Goal: Use online tool/utility: Utilize a website feature to perform a specific function

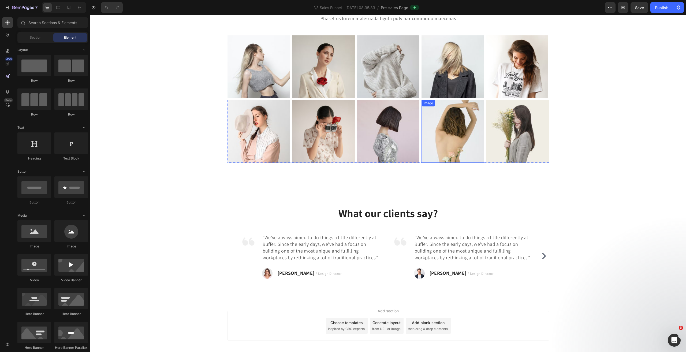
scroll to position [70, 0]
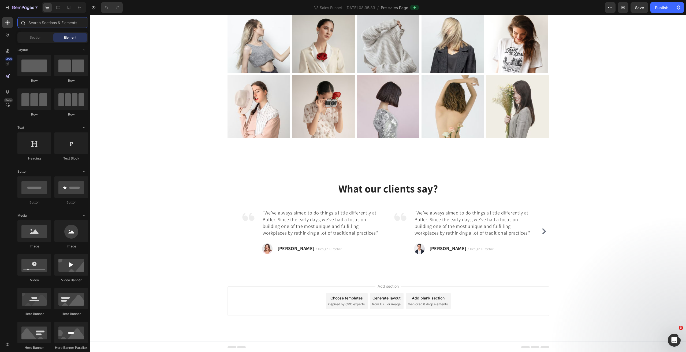
click at [43, 22] on input "text" at bounding box center [52, 22] width 71 height 11
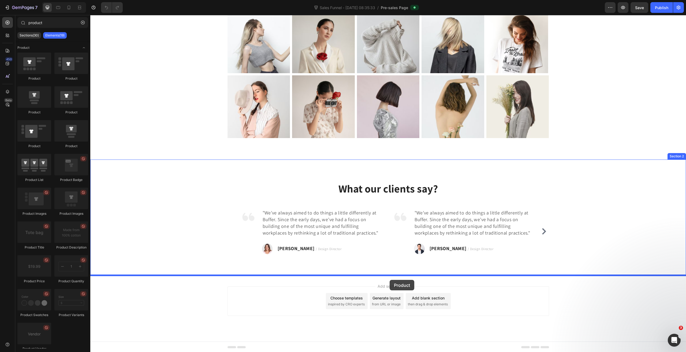
drag, startPoint x: 124, startPoint y: 81, endPoint x: 390, endPoint y: 280, distance: 331.3
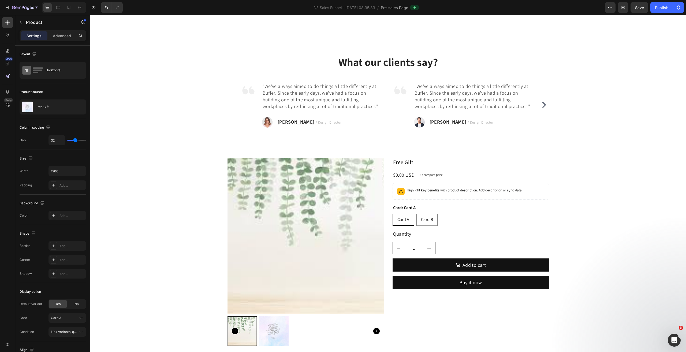
scroll to position [204, 0]
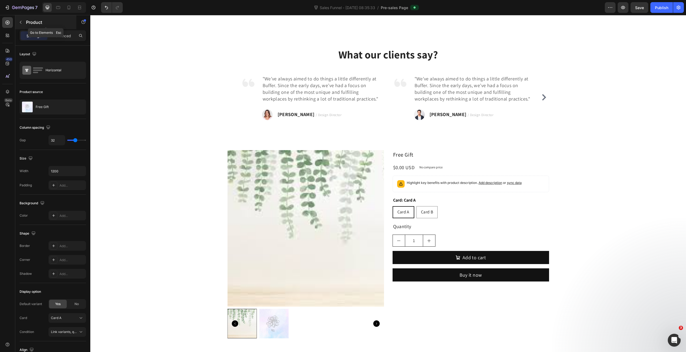
click at [44, 16] on div "Product" at bounding box center [45, 22] width 61 height 14
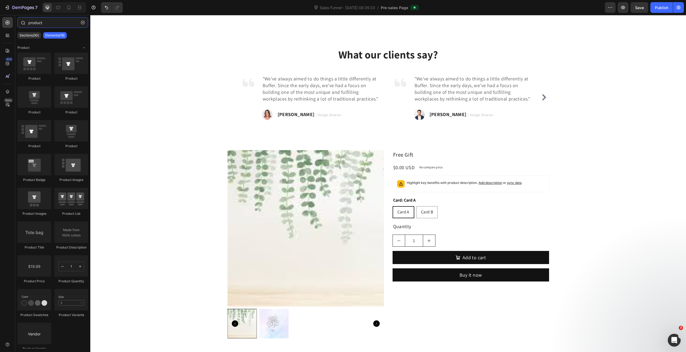
click at [52, 18] on input "product" at bounding box center [52, 22] width 71 height 11
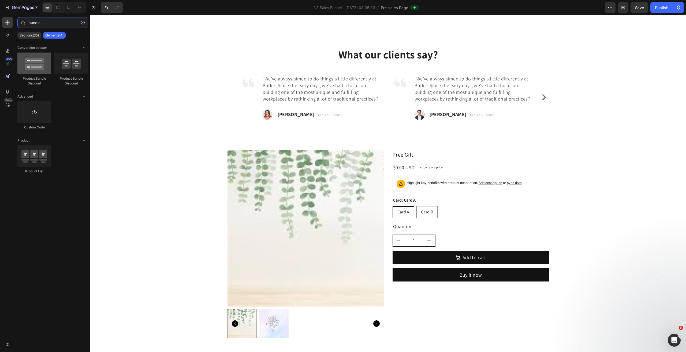
type input "bundle"
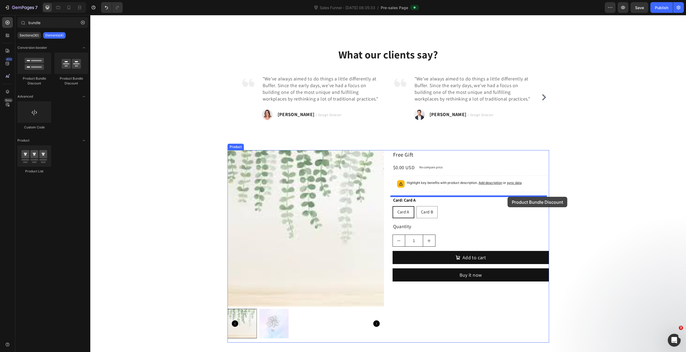
drag, startPoint x: 130, startPoint y: 80, endPoint x: 507, endPoint y: 197, distance: 394.5
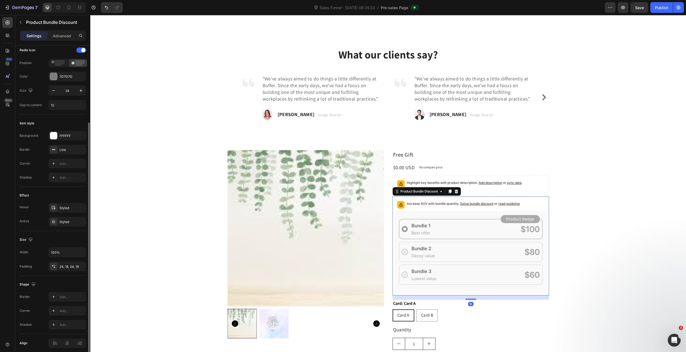
scroll to position [127, 0]
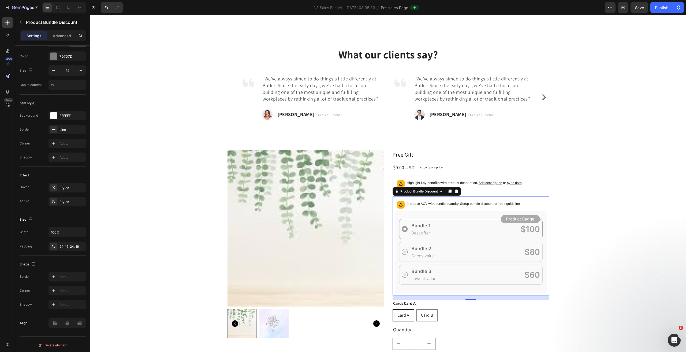
click at [415, 209] on div "Increase AOV with bundle quantity. Setup bundle discount or read guideline" at bounding box center [471, 205] width 152 height 12
click at [418, 220] on icon at bounding box center [471, 252] width 152 height 82
click at [388, 180] on div "Product Images Free Gift Product Title $0.00 USD Product Price Product Price No…" at bounding box center [387, 269] width 321 height 239
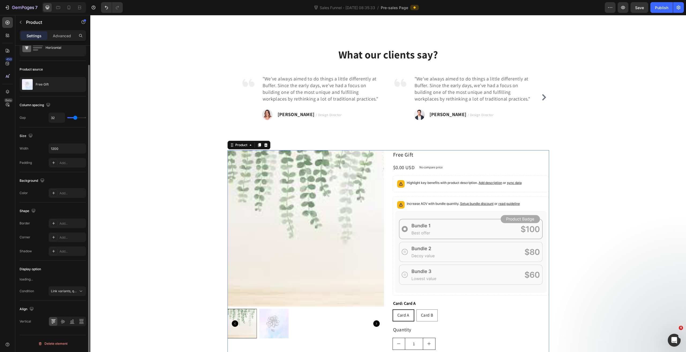
scroll to position [0, 0]
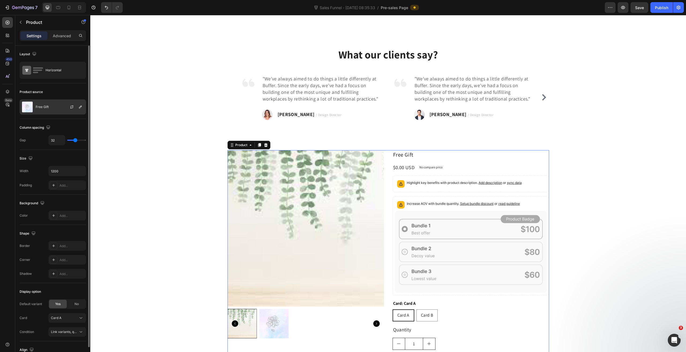
click at [52, 102] on div "Free Gift" at bounding box center [53, 106] width 66 height 15
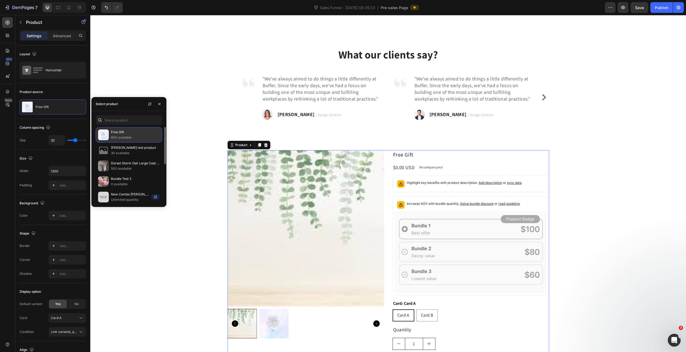
drag, startPoint x: 132, startPoint y: 130, endPoint x: 125, endPoint y: 133, distance: 8.0
click at [132, 130] on p "Free Gift" at bounding box center [135, 131] width 49 height 5
click at [118, 121] on input "text" at bounding box center [129, 120] width 66 height 10
paste input "test2346"
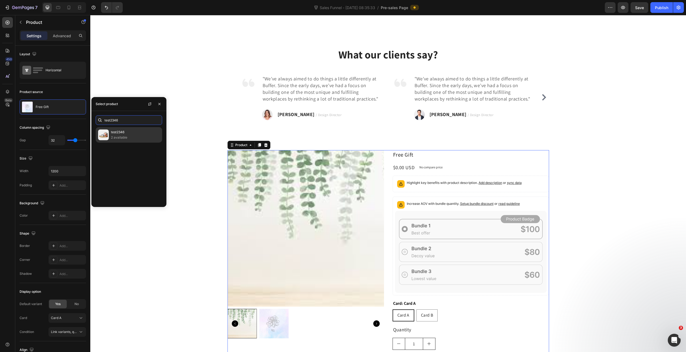
type input "test2346"
click at [125, 135] on p "2 available" at bounding box center [135, 137] width 49 height 5
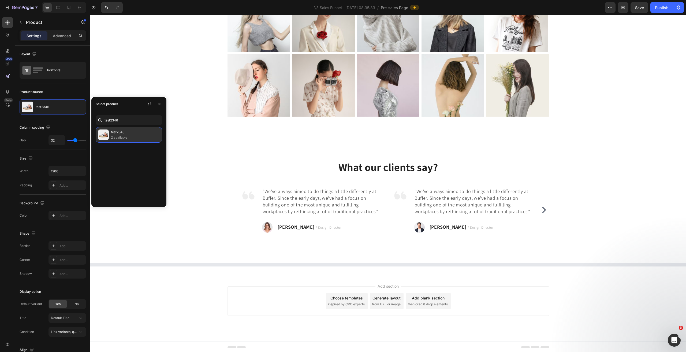
scroll to position [204, 0]
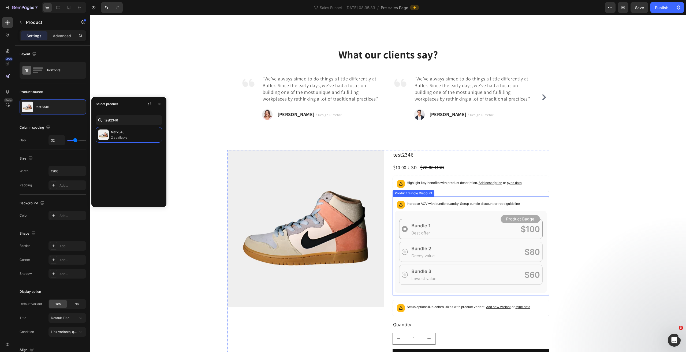
click at [440, 212] on icon at bounding box center [471, 252] width 152 height 82
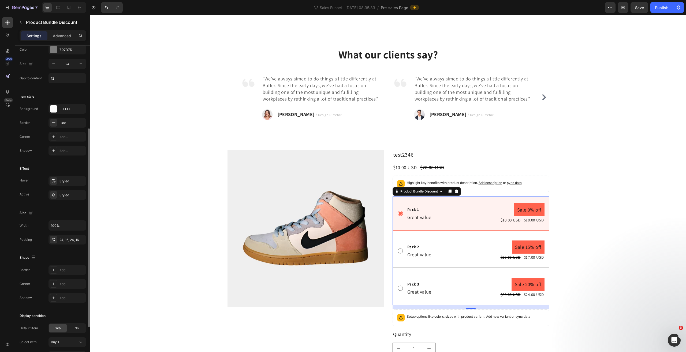
scroll to position [199, 0]
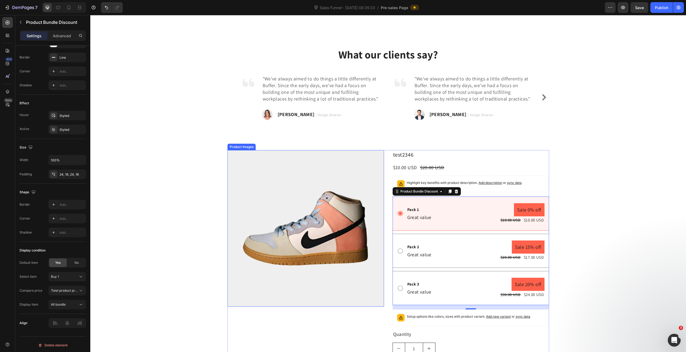
click at [384, 155] on div "Product Images test2346 Product Title $10.00 USD Product Price Product Price $2…" at bounding box center [387, 272] width 321 height 244
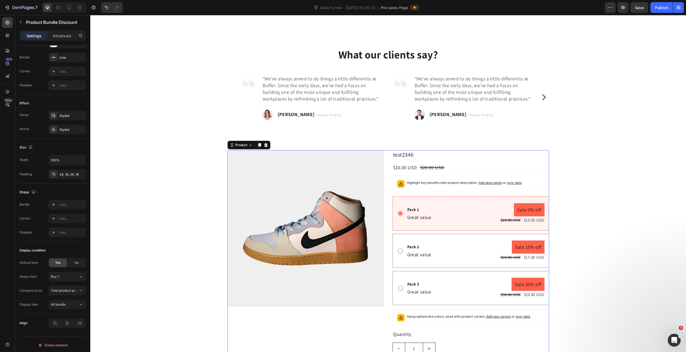
scroll to position [0, 0]
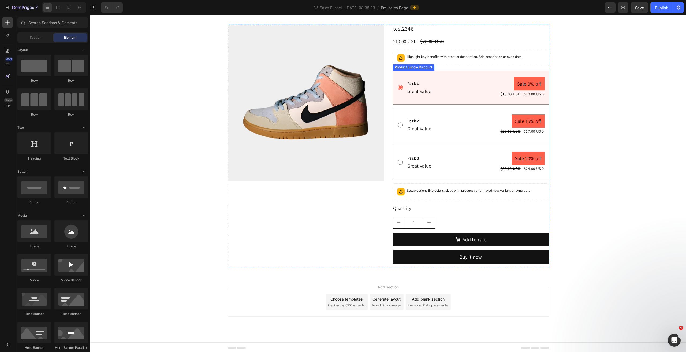
click at [392, 62] on div "Highlight key benefits with product description. Add description or sync data" at bounding box center [470, 58] width 156 height 17
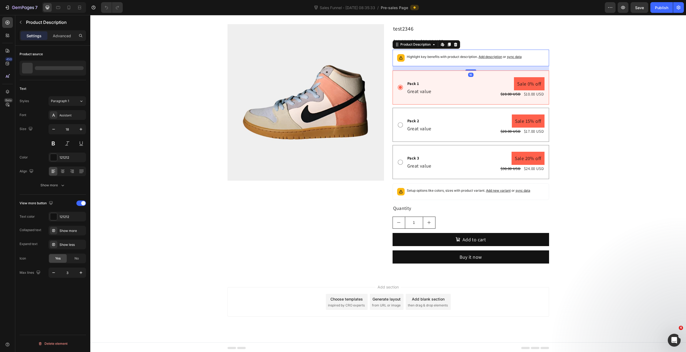
click at [382, 56] on div "Product Images test2346 Product Title $10.00 USD Product Price Product Price $2…" at bounding box center [387, 146] width 321 height 244
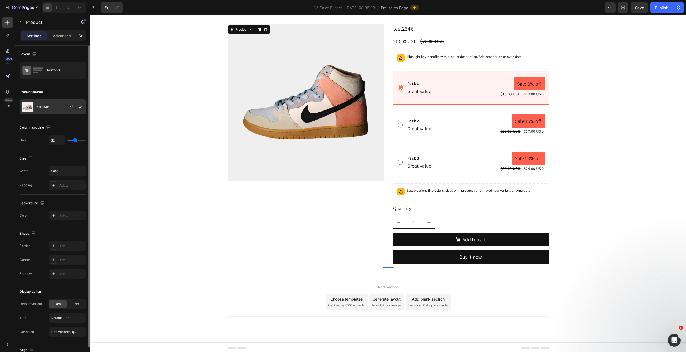
click at [51, 106] on div "test2346" at bounding box center [53, 106] width 66 height 15
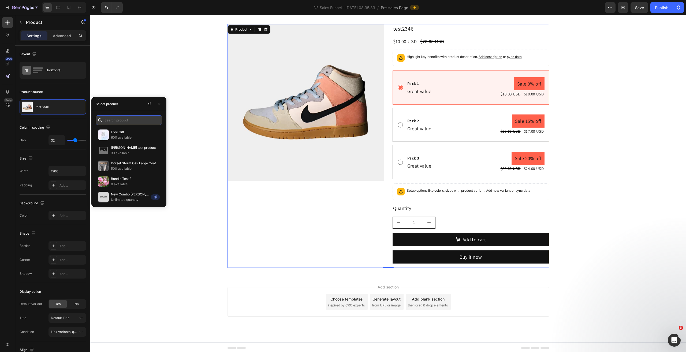
click at [126, 121] on input "text" at bounding box center [129, 120] width 66 height 10
type input "cindy"
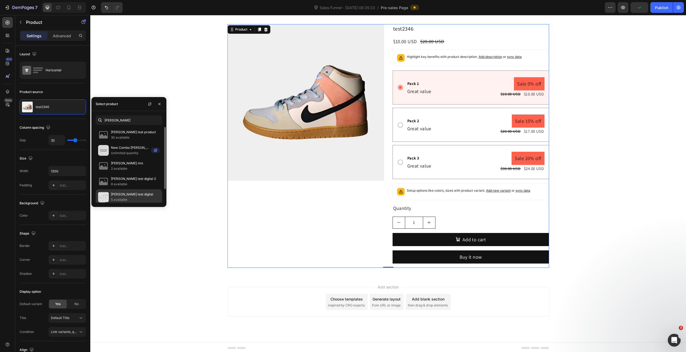
click at [135, 197] on p "5 available" at bounding box center [135, 199] width 49 height 5
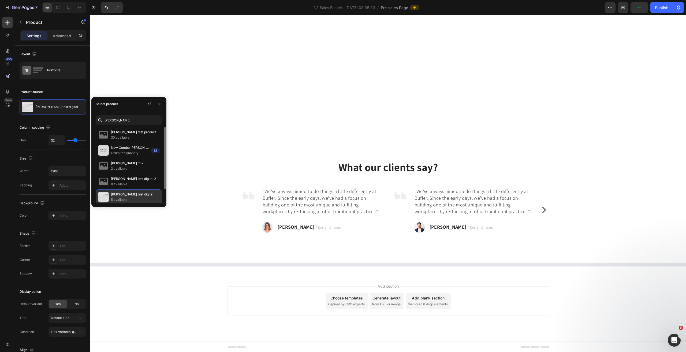
scroll to position [327, 0]
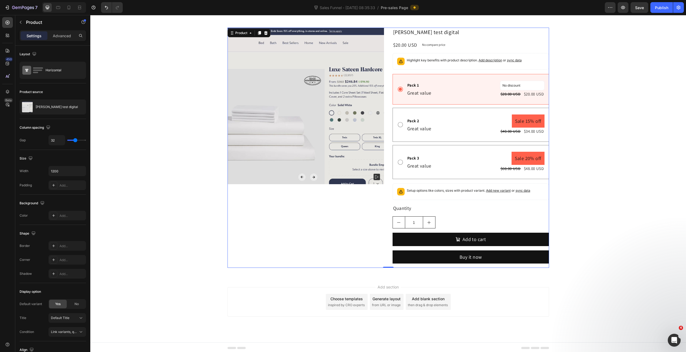
click at [387, 92] on div "Product Images Cindy test digital Product Title $20.00 USD Product Price Produc…" at bounding box center [387, 148] width 321 height 240
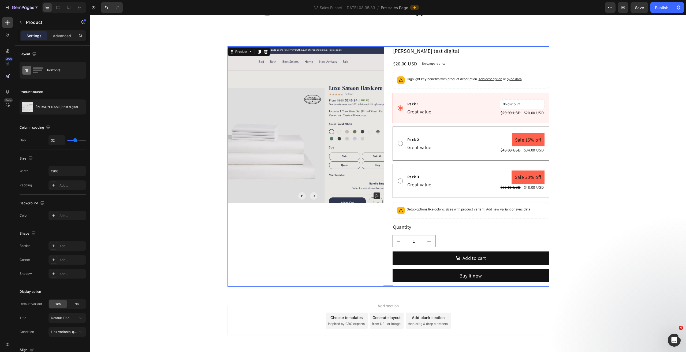
scroll to position [300, 0]
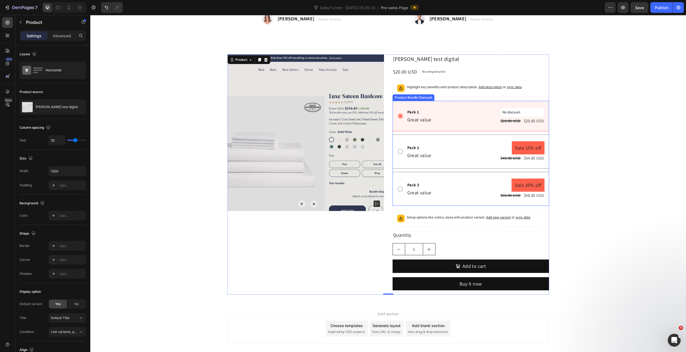
click at [429, 99] on div "Product Bundle Discount" at bounding box center [413, 97] width 42 height 6
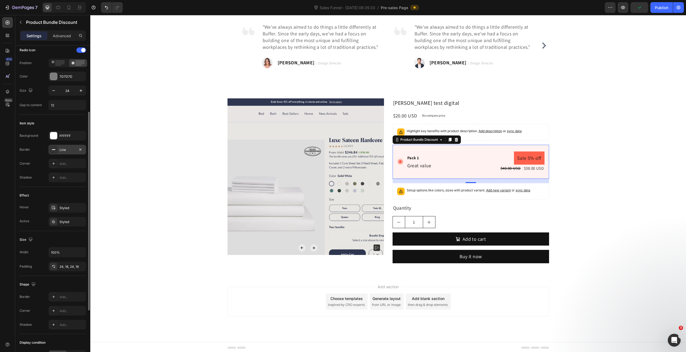
scroll to position [188, 0]
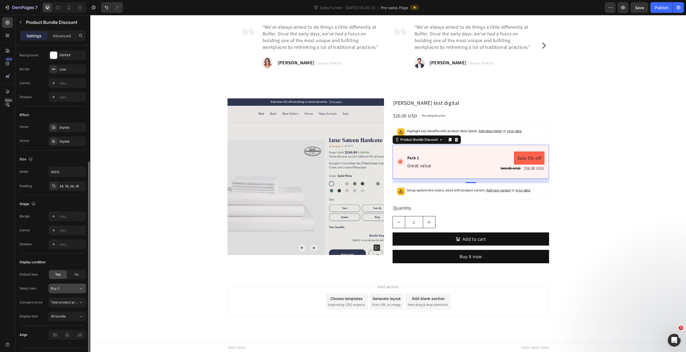
click at [67, 290] on button "Buy 2" at bounding box center [67, 288] width 38 height 10
click at [425, 141] on div "Product Bundle Discount" at bounding box center [419, 139] width 40 height 5
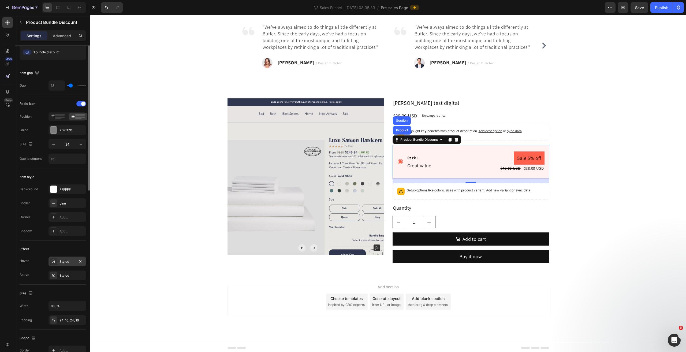
scroll to position [0, 0]
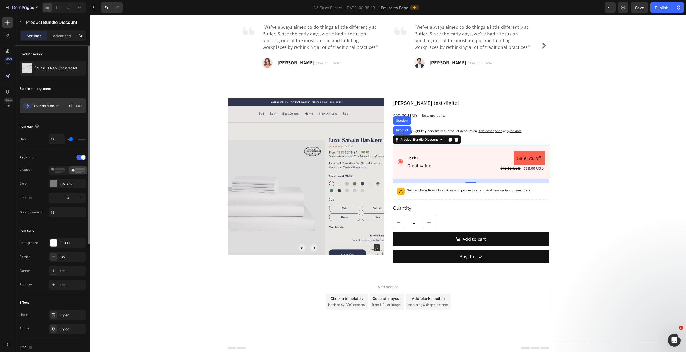
click at [71, 106] on icon at bounding box center [71, 106] width 6 height 6
click at [446, 149] on div "Pack 1 Text Block Great value Text Block Sale 5% off Product Badge $20.00 USD P…" at bounding box center [470, 162] width 156 height 34
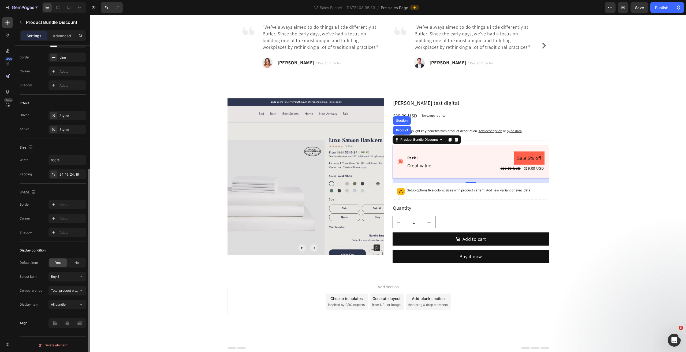
scroll to position [199, 0]
click at [454, 138] on icon at bounding box center [455, 140] width 3 height 4
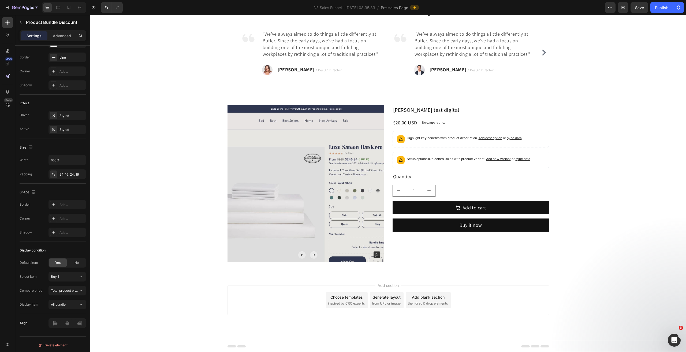
scroll to position [248, 0]
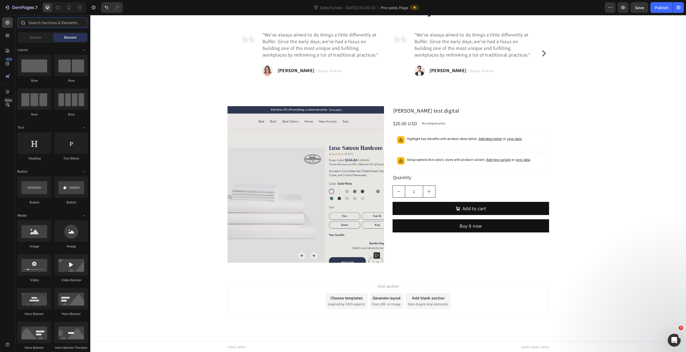
click at [46, 21] on input "text" at bounding box center [52, 22] width 71 height 11
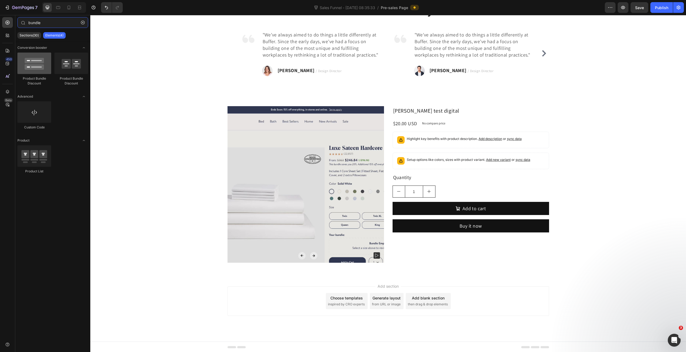
type input "bundle"
click at [30, 62] on div at bounding box center [34, 63] width 34 height 21
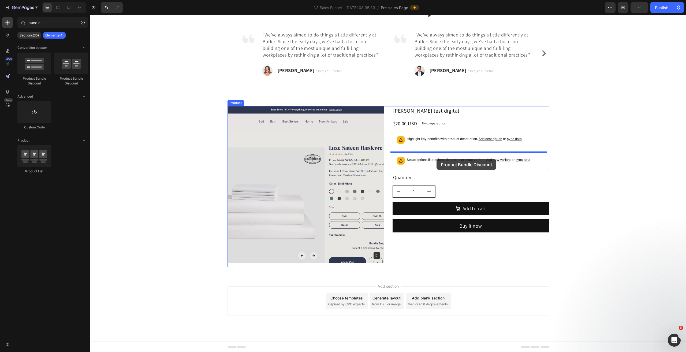
drag, startPoint x: 126, startPoint y: 79, endPoint x: 436, endPoint y: 159, distance: 320.9
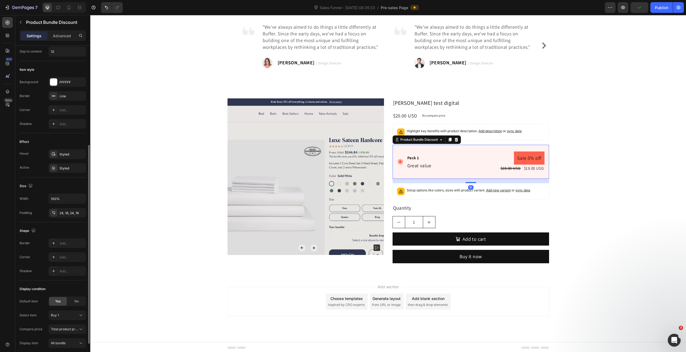
scroll to position [199, 0]
